Goal: Information Seeking & Learning: Compare options

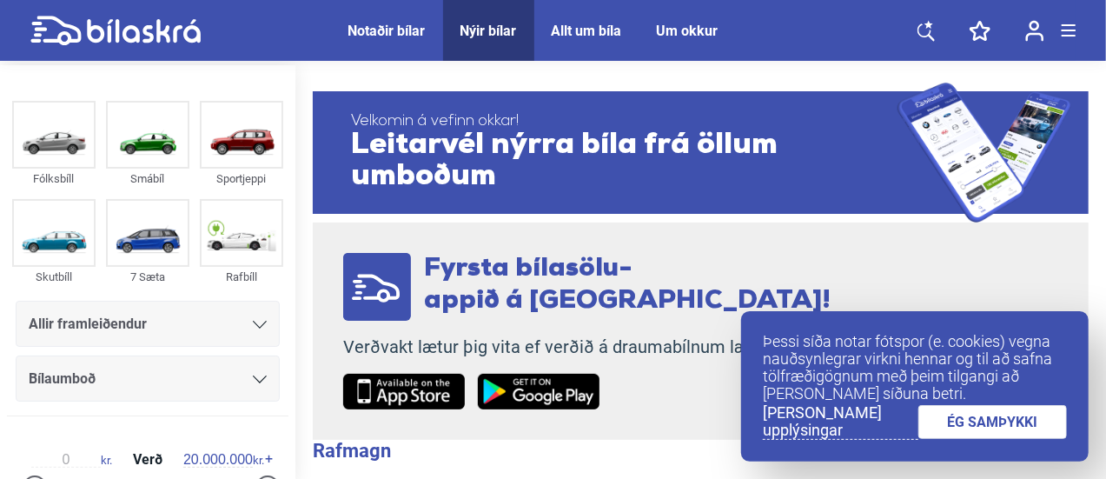
click at [1016, 421] on link "ÉG SAMÞYKKI" at bounding box center [992, 422] width 149 height 34
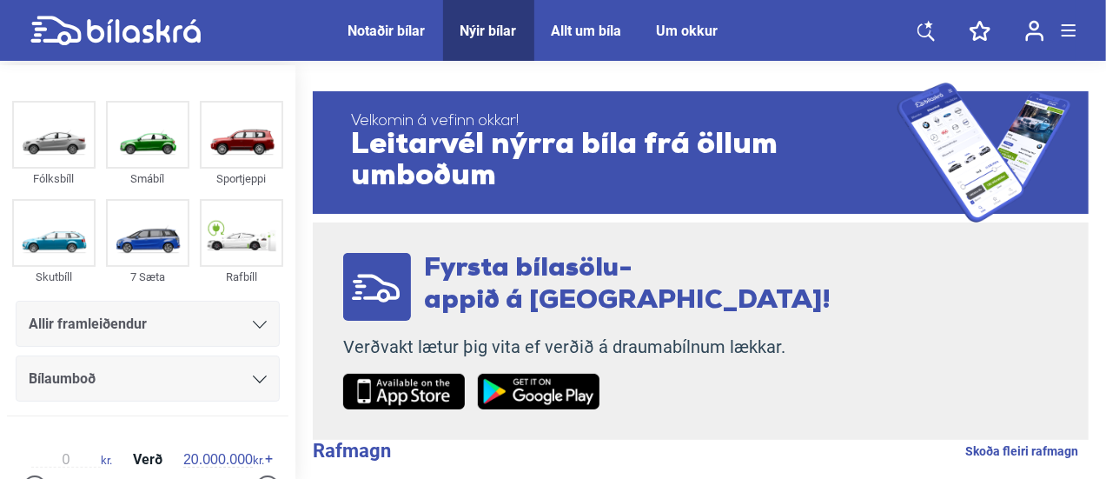
click at [365, 23] on div "Notaðir bílar" at bounding box center [386, 31] width 77 height 17
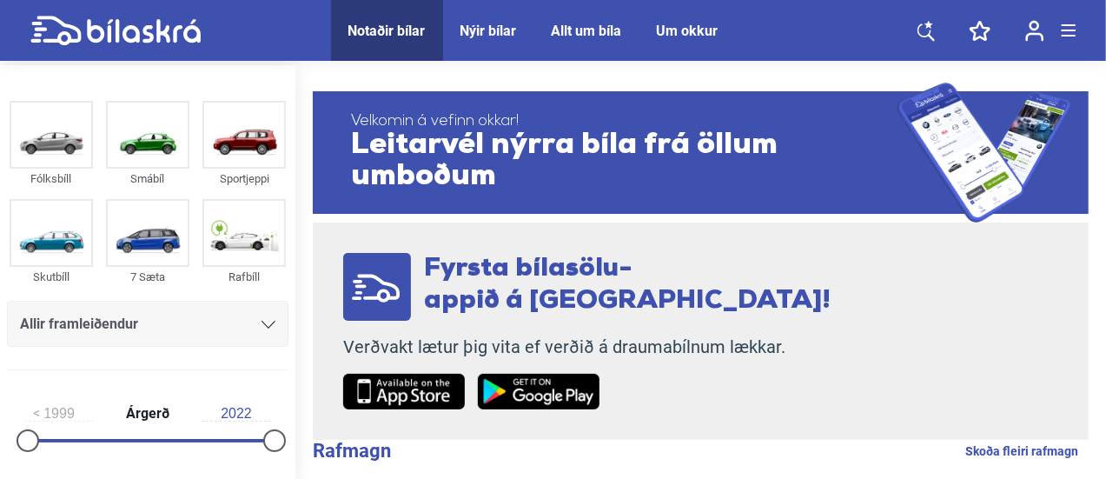
scroll to position [139, 0]
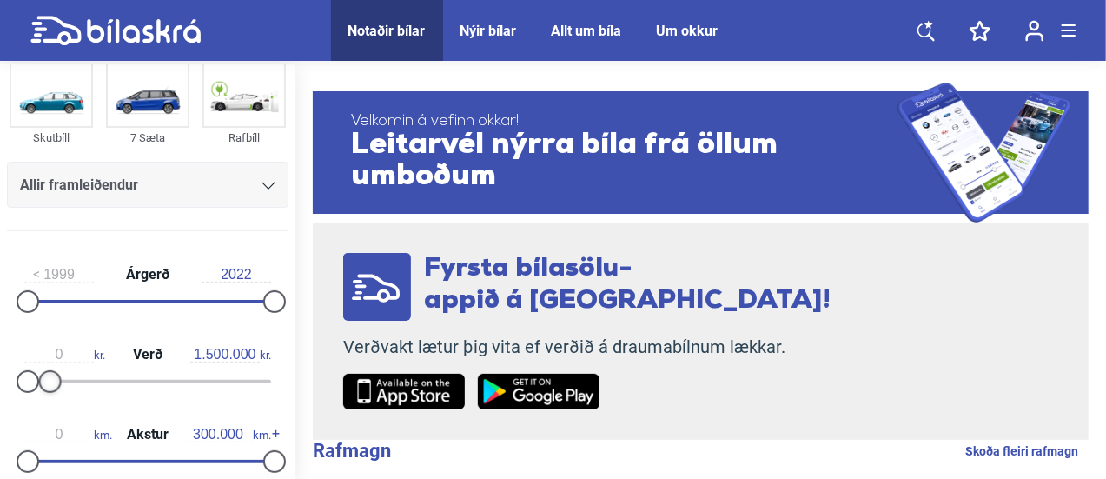
drag, startPoint x: 266, startPoint y: 380, endPoint x: 43, endPoint y: 398, distance: 223.1
click at [43, 398] on div "0 kr. Verð 1.500.000 kr." at bounding box center [147, 365] width 281 height 80
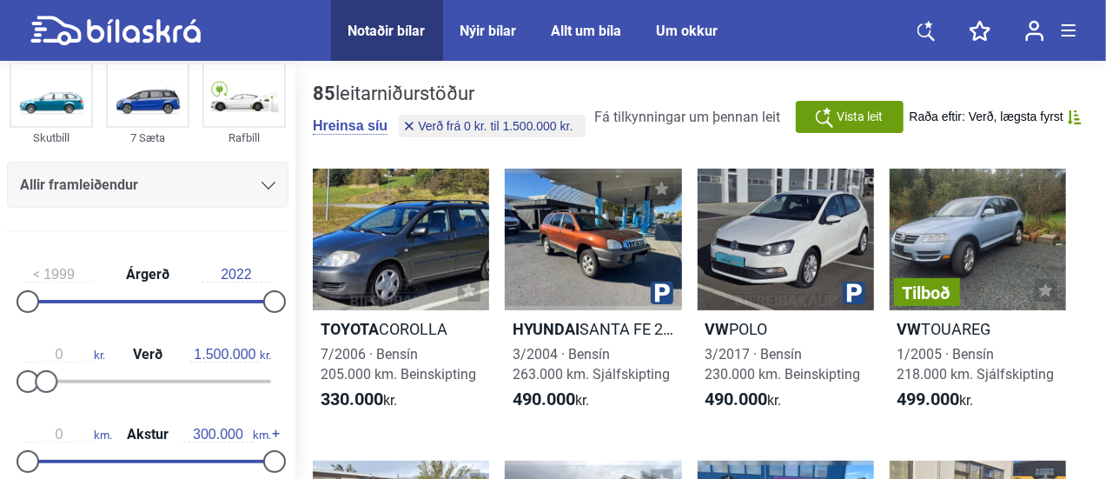
click at [43, 398] on div "0 kr. Verð 1.500.000 kr." at bounding box center [147, 365] width 281 height 80
type input "1.600.000"
click at [49, 384] on div at bounding box center [47, 381] width 23 height 23
type input "2014"
drag, startPoint x: 33, startPoint y: 301, endPoint x: 186, endPoint y: 298, distance: 152.9
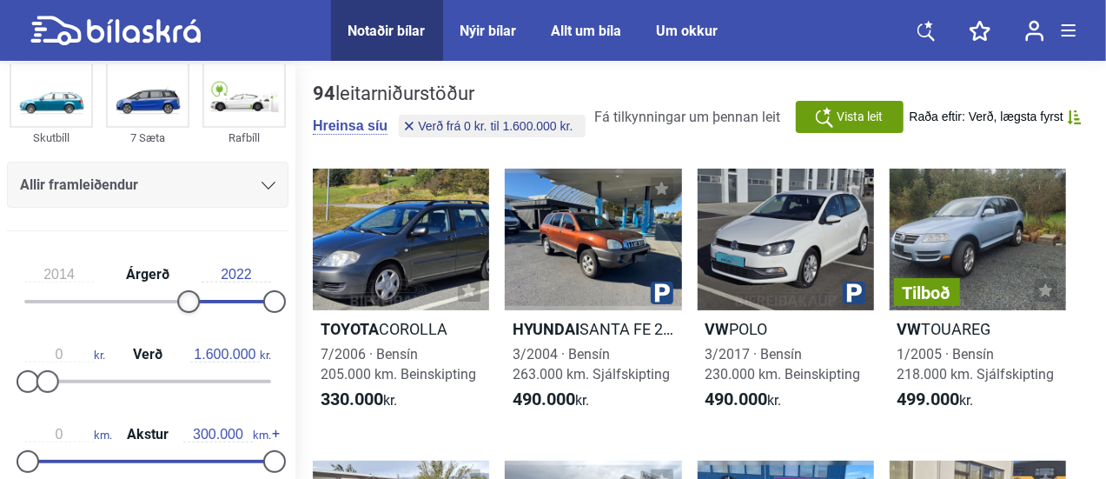
click at [186, 298] on div at bounding box center [188, 301] width 23 height 23
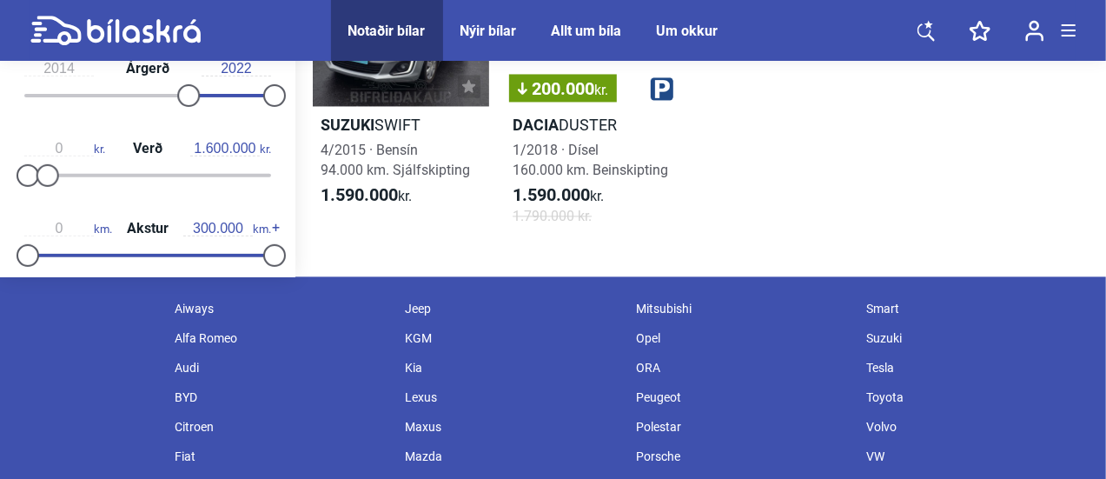
scroll to position [5080, 0]
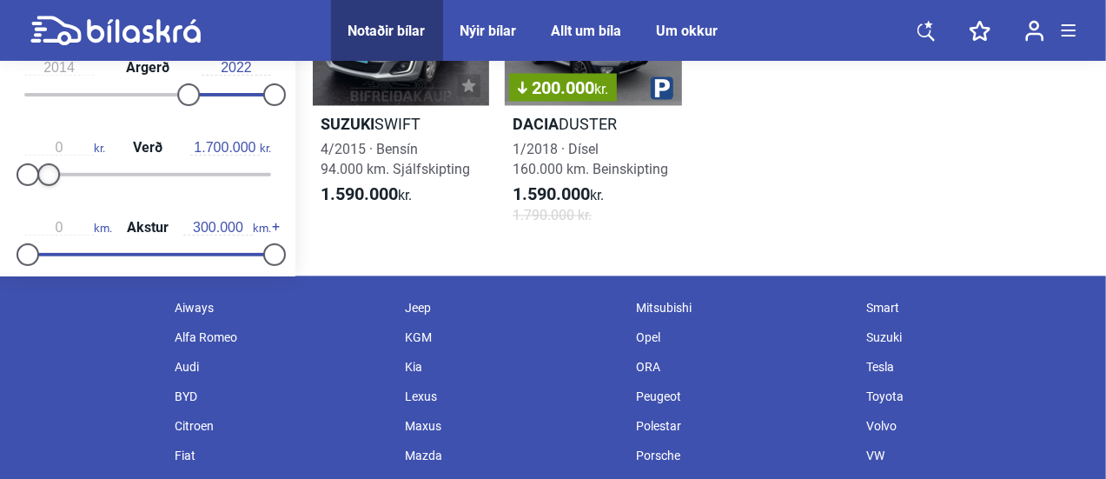
click at [44, 185] on div at bounding box center [48, 173] width 23 height 23
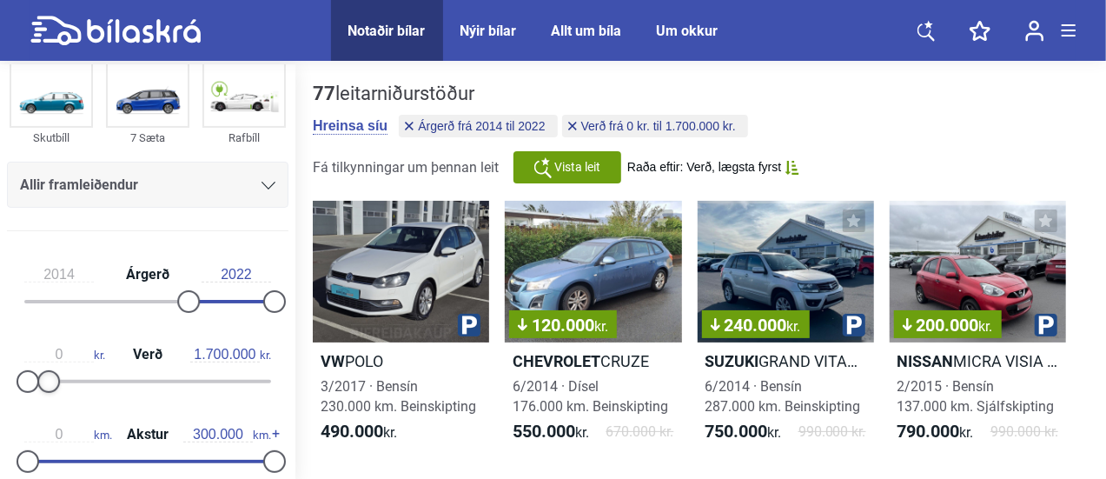
type input "1.800.000"
click at [56, 378] on div at bounding box center [50, 381] width 23 height 23
type input "1.400.000"
drag, startPoint x: 29, startPoint y: 384, endPoint x: 46, endPoint y: 380, distance: 17.7
click at [46, 380] on div at bounding box center [147, 381] width 247 height 3
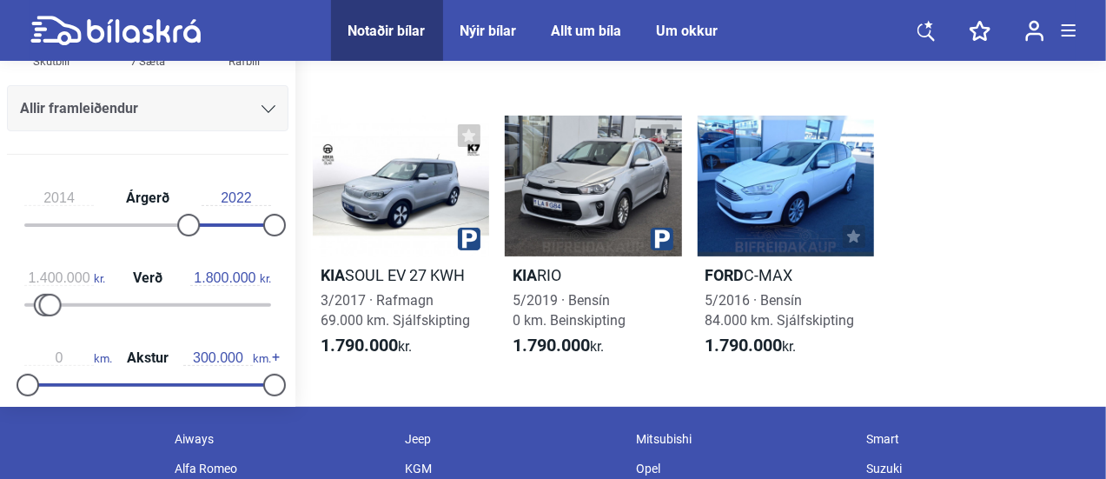
scroll to position [3418, 0]
